Goal: Task Accomplishment & Management: Manage account settings

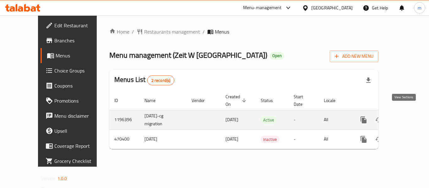
click at [406, 116] on icon "enhanced table" at bounding box center [410, 120] width 8 height 8
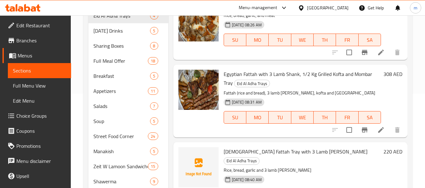
scroll to position [94, 0]
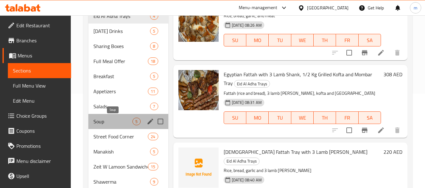
click at [101, 122] on span "Soup" at bounding box center [112, 122] width 39 height 8
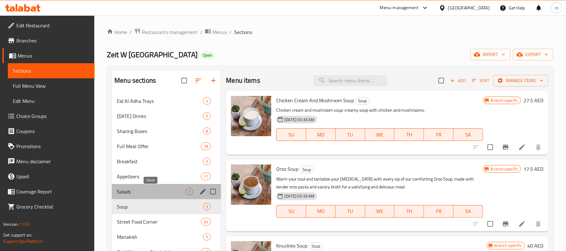
click at [129, 188] on span "Salads" at bounding box center [151, 192] width 69 height 8
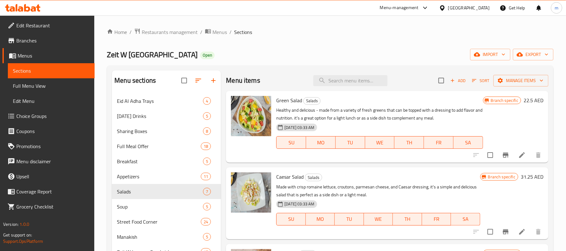
click at [311, 49] on div "Zeit W Lamoon Open import export" at bounding box center [330, 55] width 447 height 12
click at [27, 5] on icon at bounding box center [23, 8] width 36 height 8
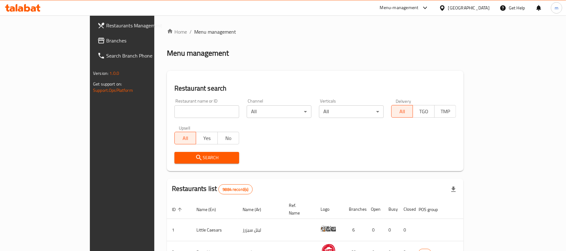
click at [106, 41] on span "Branches" at bounding box center [142, 41] width 73 height 8
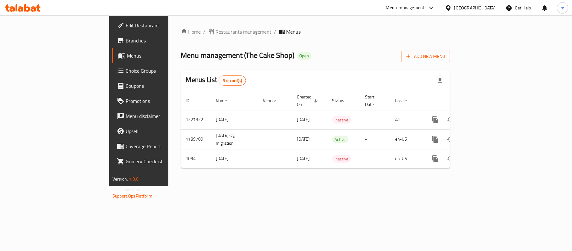
click at [126, 70] on span "Choice Groups" at bounding box center [163, 71] width 74 height 8
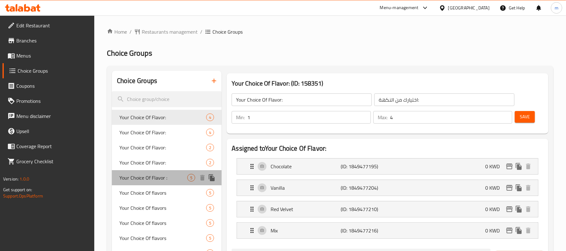
click at [153, 175] on span "Your Choice Of Flavor :" at bounding box center [153, 178] width 68 height 8
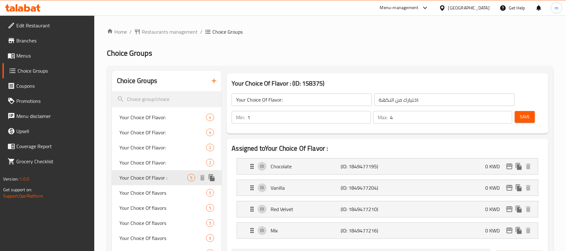
click at [139, 176] on span "Your Choice Of Flavor :" at bounding box center [153, 178] width 68 height 8
type input "Your Choice Of Flavor :"
type input "أختيارك من النكهة :"
type input "3"
